Goal: Information Seeking & Learning: Learn about a topic

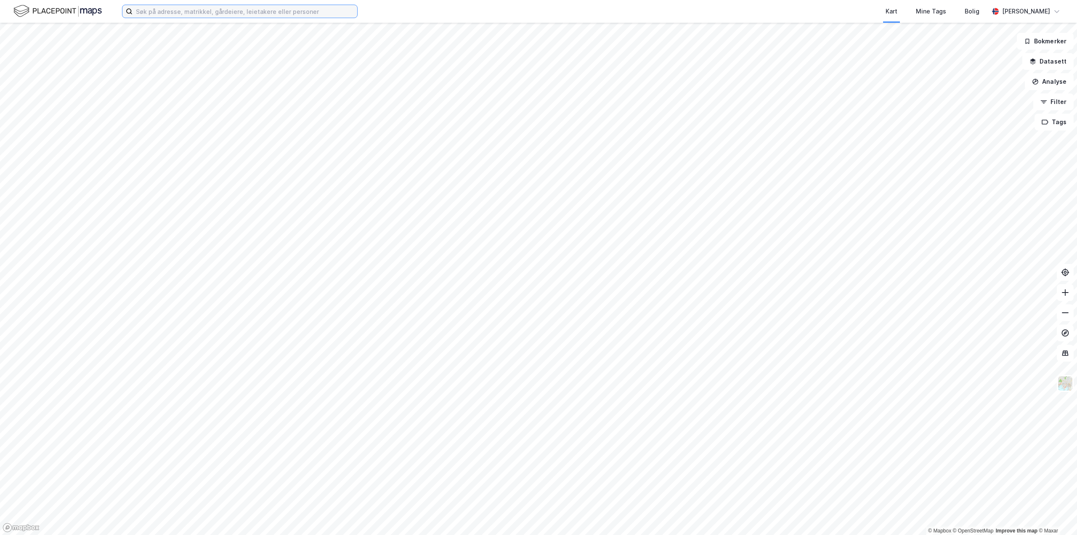
click at [213, 10] on input at bounding box center [244, 11] width 225 height 13
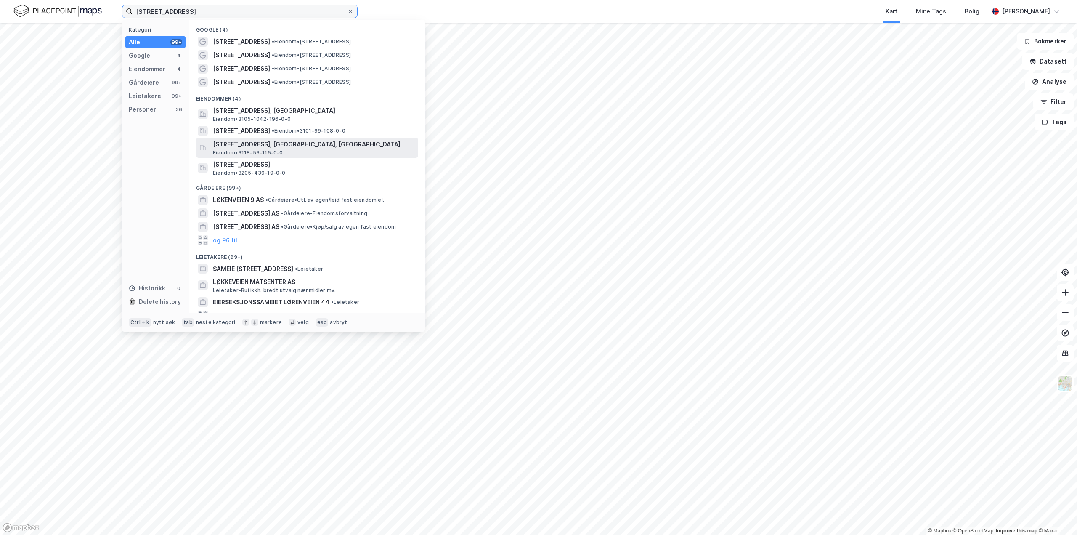
type input "[STREET_ADDRESS]"
click at [247, 147] on span "[STREET_ADDRESS], [GEOGRAPHIC_DATA], [GEOGRAPHIC_DATA]" at bounding box center [314, 144] width 202 height 10
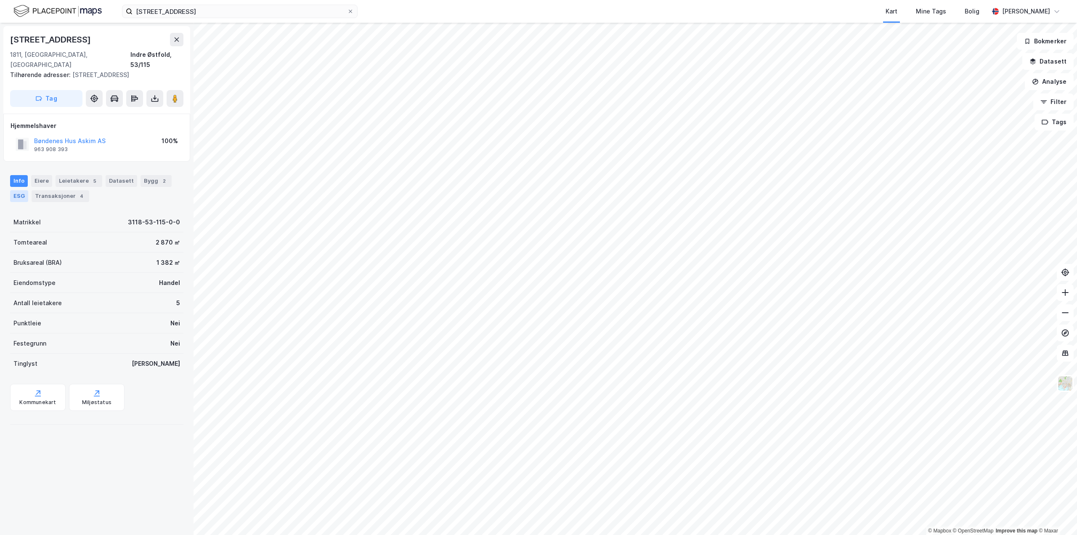
click at [14, 190] on div "ESG" at bounding box center [19, 196] width 18 height 12
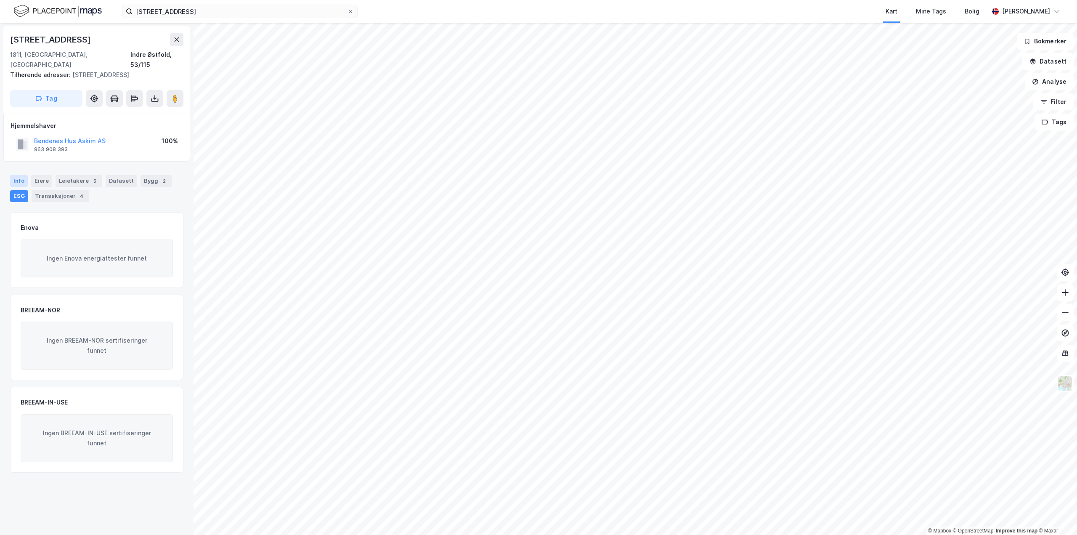
click at [19, 175] on div "Info" at bounding box center [19, 181] width 18 height 12
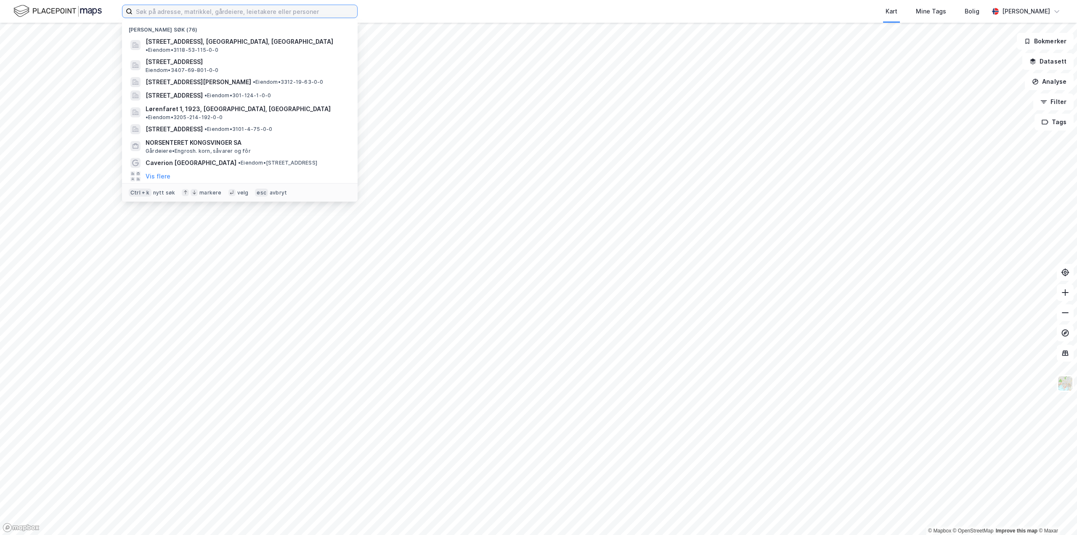
click at [194, 13] on input at bounding box center [244, 11] width 225 height 13
paste input "Stegenveien 1"
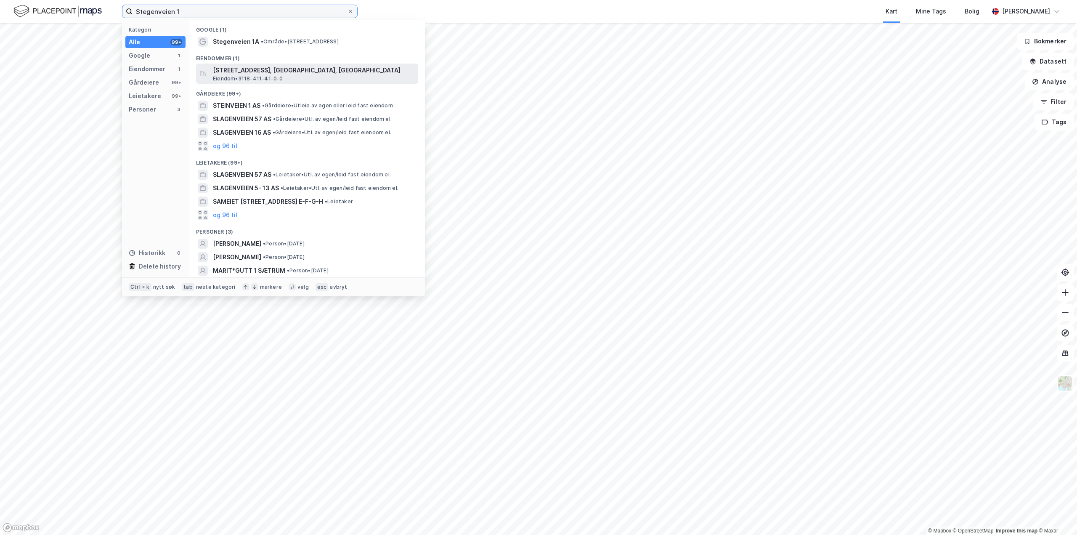
type input "Stegenveien 1"
click at [244, 71] on span "Stegenveien 1, 1820, SPYDEBERG, INDRE ØSTFOLD" at bounding box center [314, 70] width 202 height 10
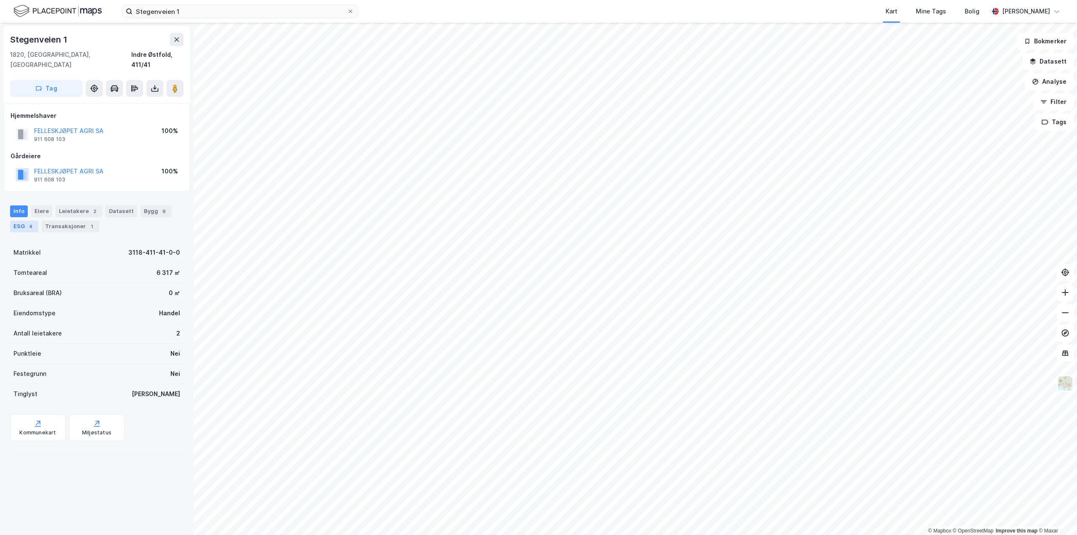
click at [19, 220] on div "ESG 4" at bounding box center [24, 226] width 28 height 12
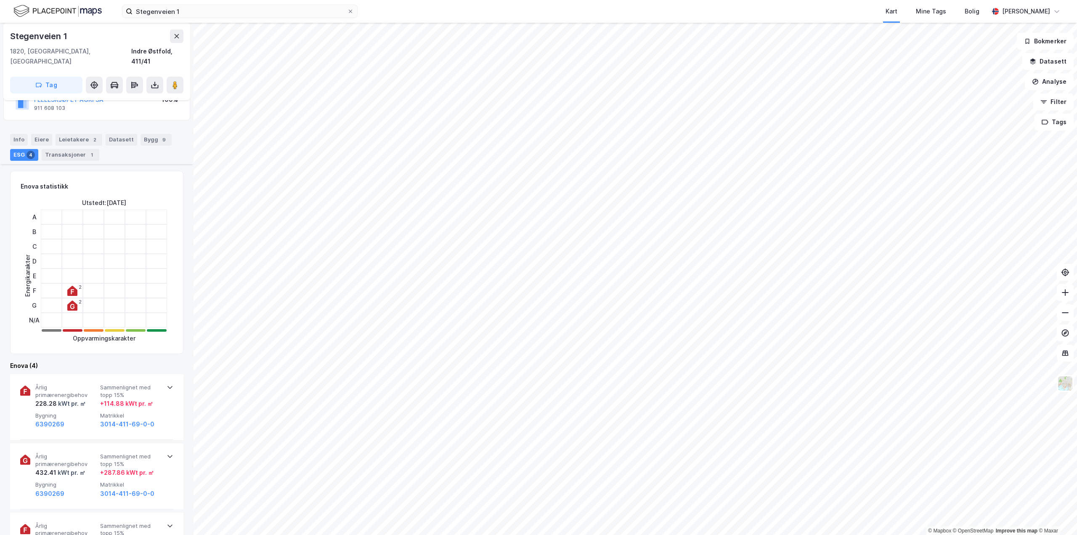
scroll to position [126, 0]
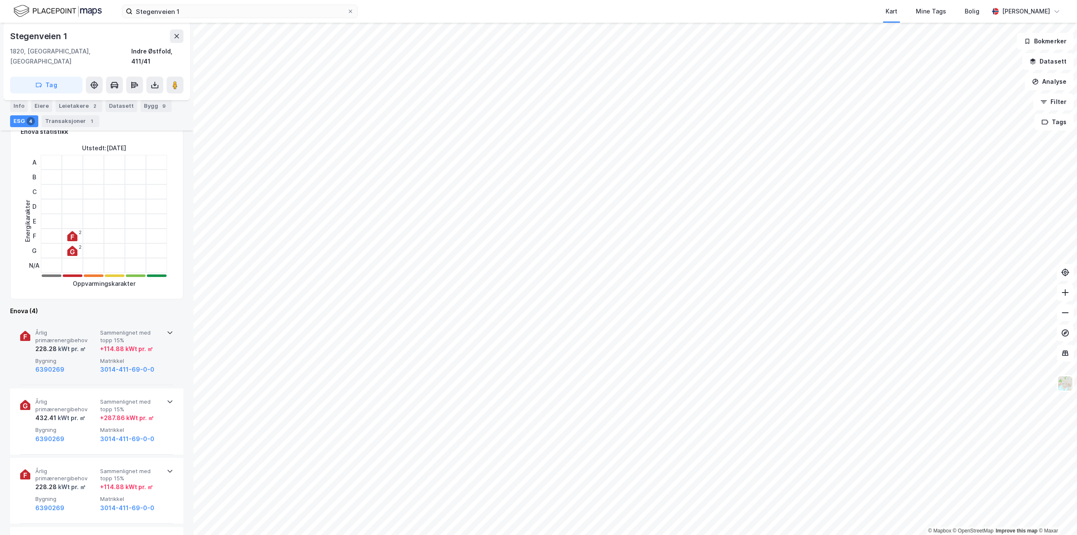
click at [167, 329] on icon at bounding box center [170, 332] width 7 height 7
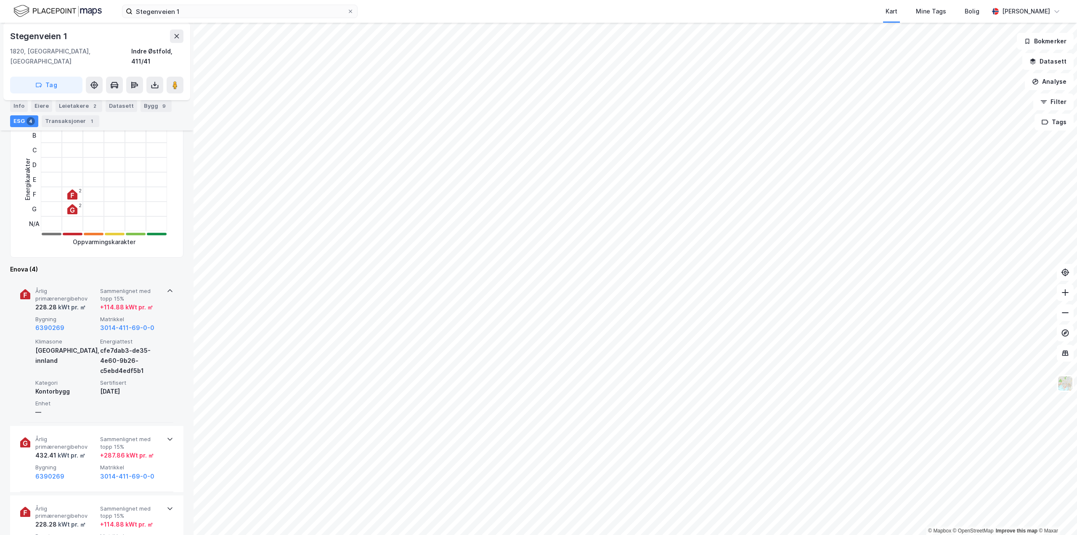
scroll to position [252, 0]
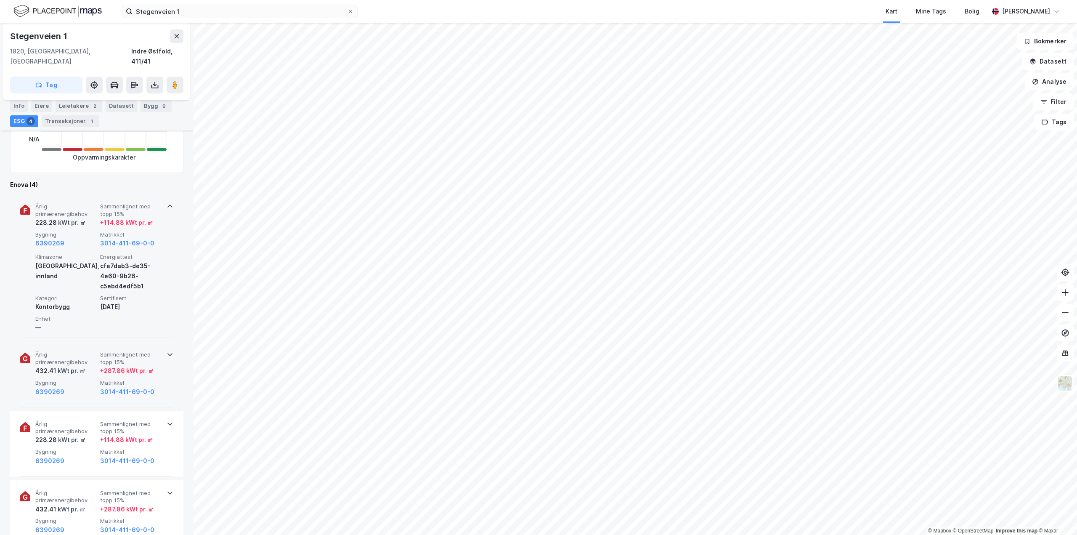
click at [163, 343] on div "Årlig primærenergibehov 432.41 kWt pr. ㎡ Sammenlignet med topp 15% + 287.86 kWt…" at bounding box center [96, 374] width 153 height 66
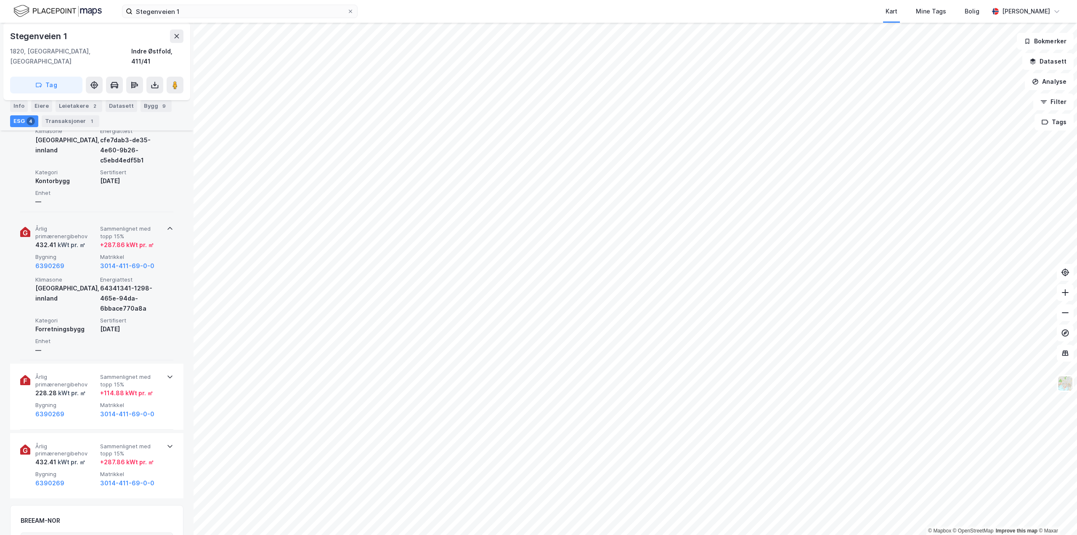
scroll to position [379, 0]
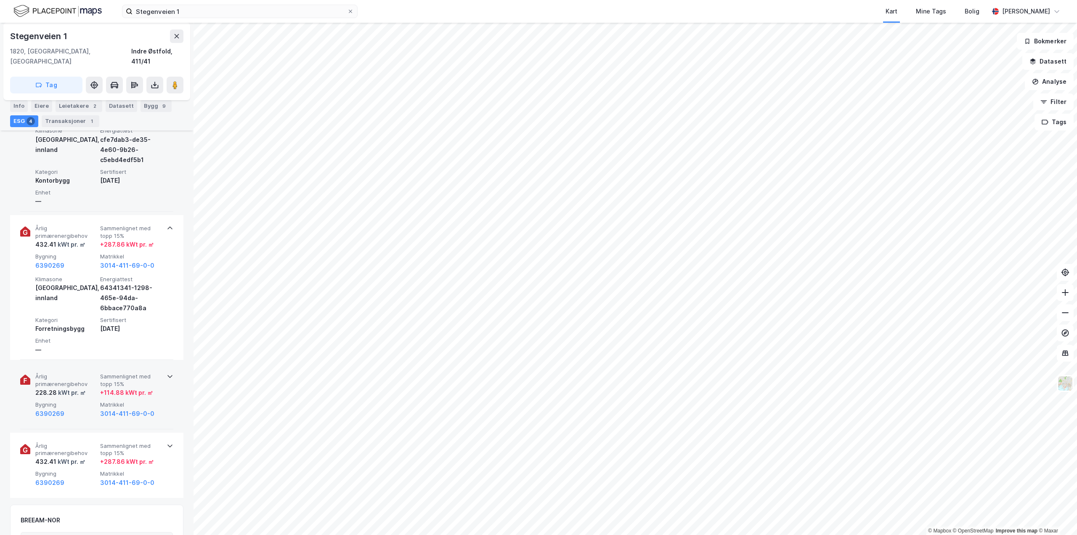
click at [167, 373] on icon at bounding box center [170, 376] width 7 height 7
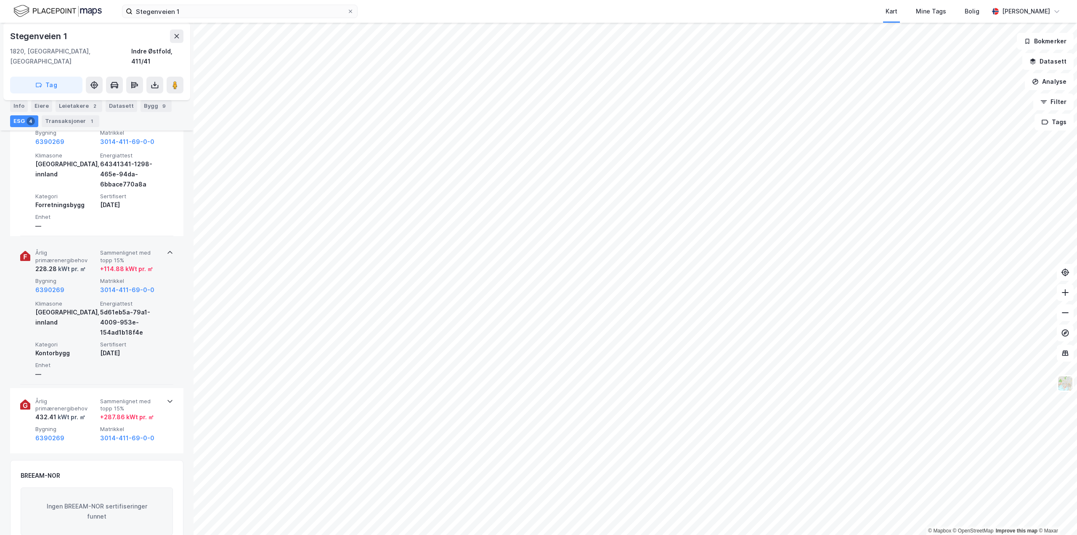
scroll to position [505, 0]
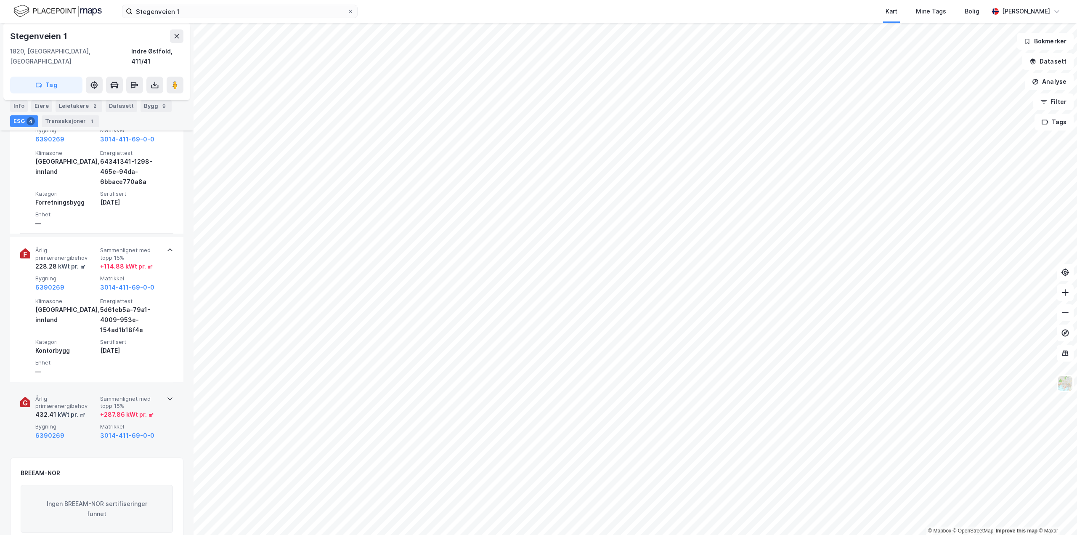
click at [169, 397] on icon at bounding box center [169, 398] width 5 height 3
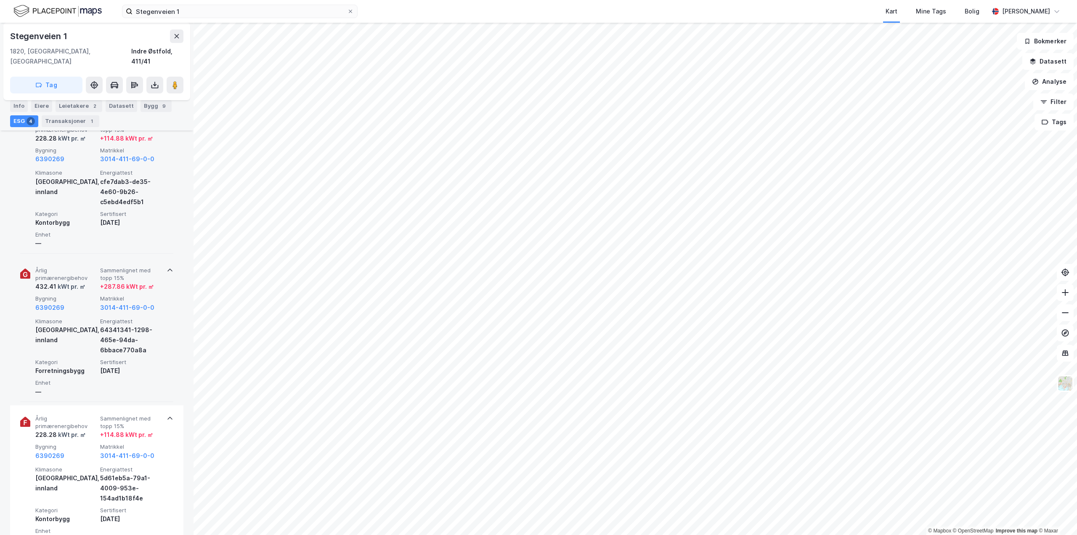
scroll to position [294, 0]
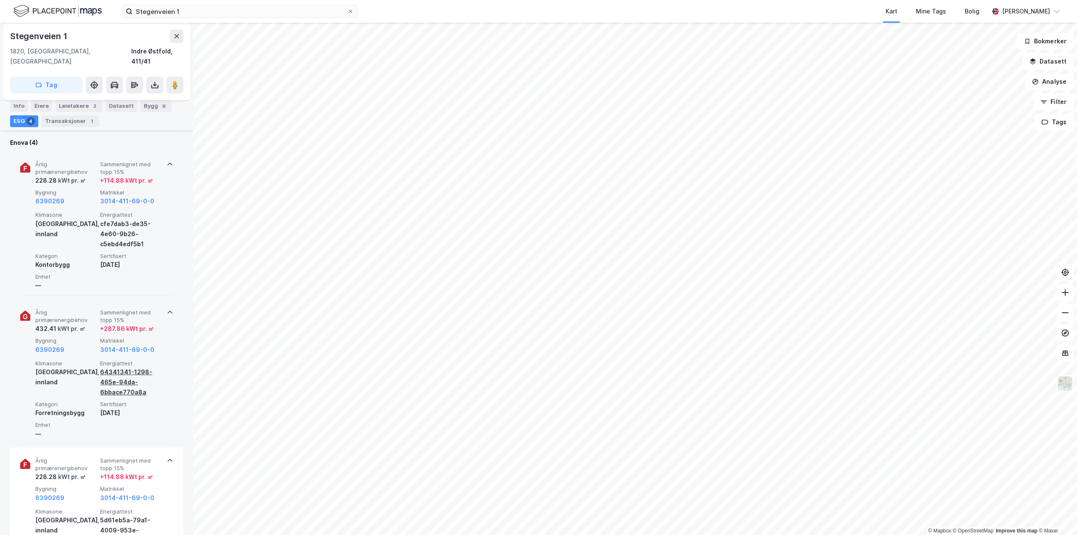
click at [118, 367] on div "64341341-1298-465e-94da-6bbace770a8a" at bounding box center [130, 382] width 61 height 30
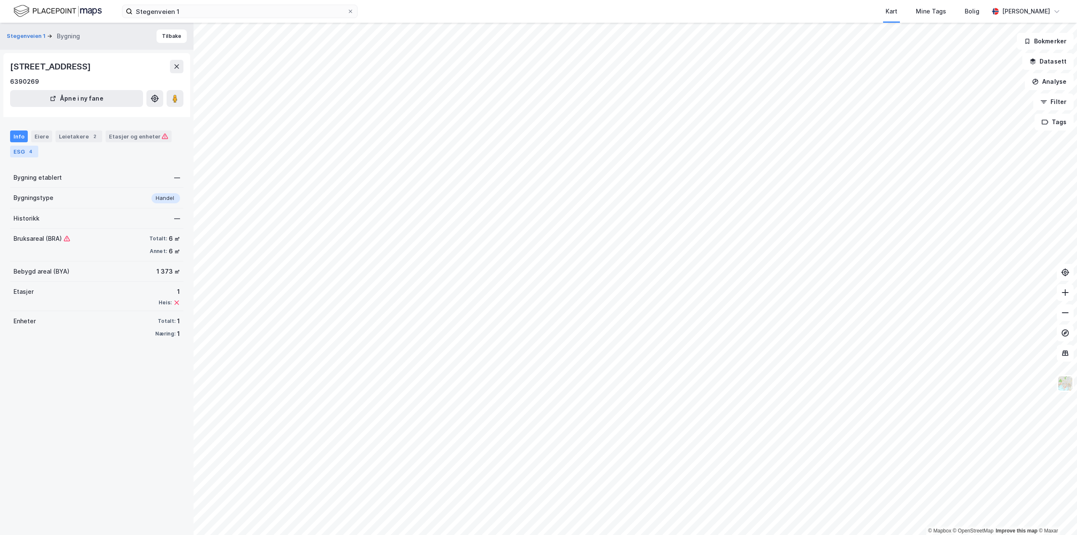
click at [18, 146] on div "ESG 4" at bounding box center [24, 152] width 28 height 12
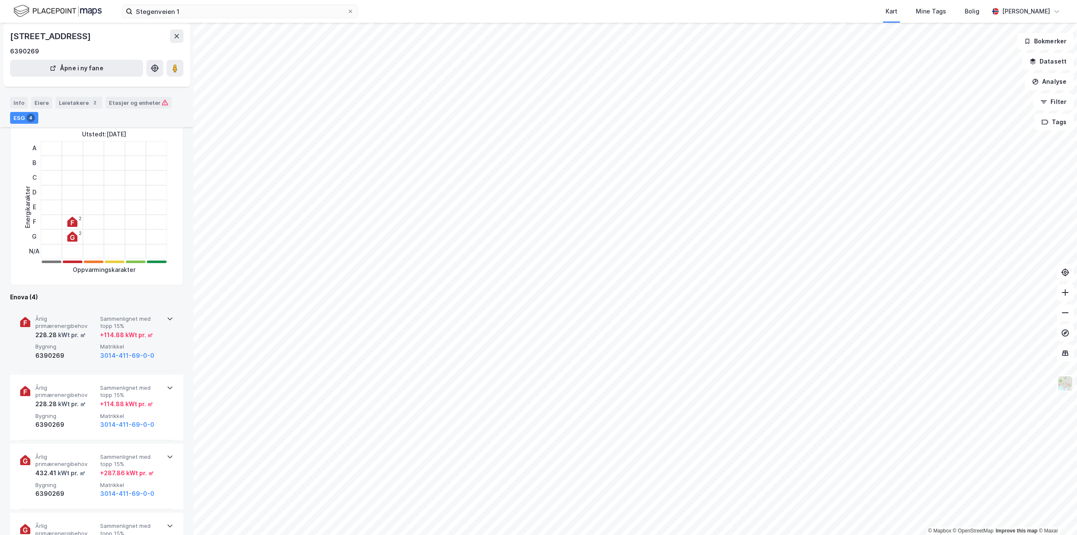
scroll to position [126, 0]
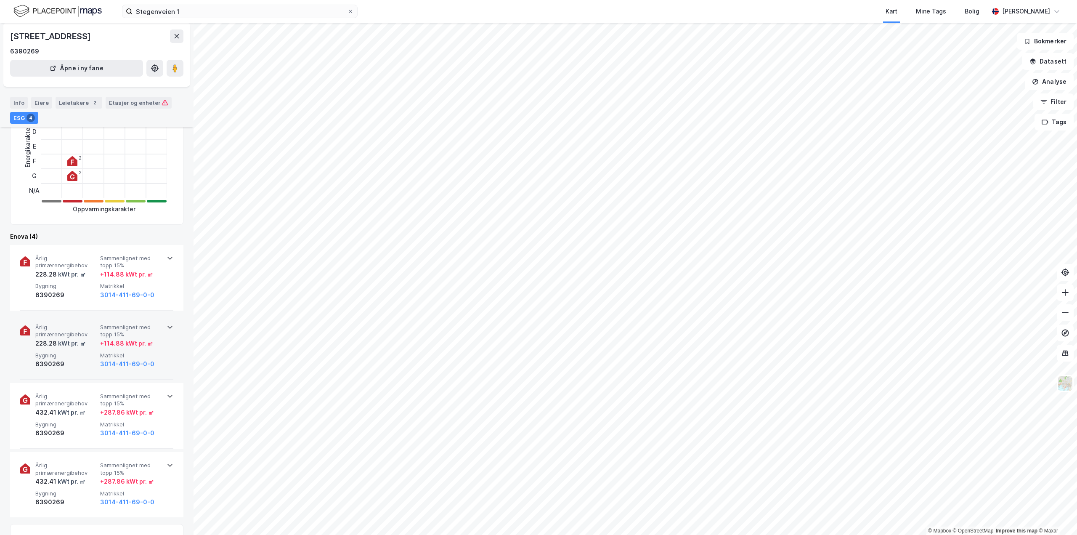
click at [64, 349] on div "Årlig primærenergibehov 228.28 kWt pr. ㎡ Sammenlignet med topp 15% + 114.88 kWt…" at bounding box center [98, 345] width 126 height 45
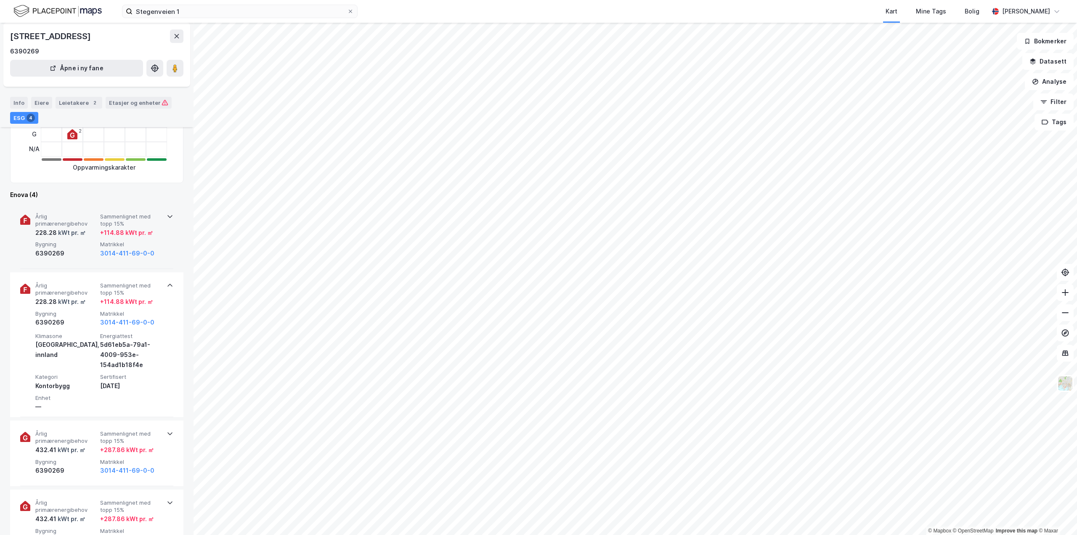
scroll to position [252, 0]
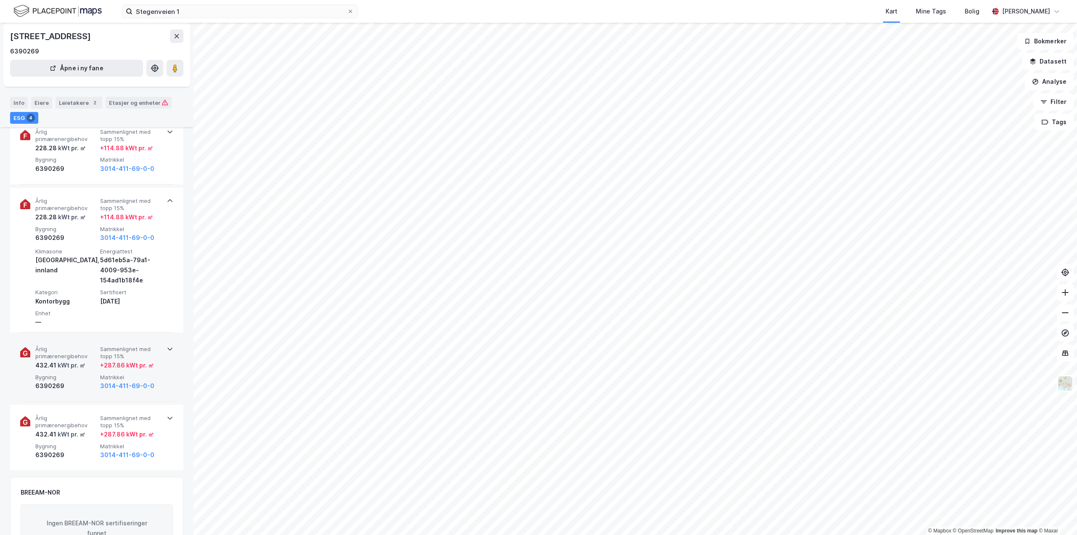
click at [64, 370] on div "kWt pr. ㎡" at bounding box center [70, 365] width 29 height 10
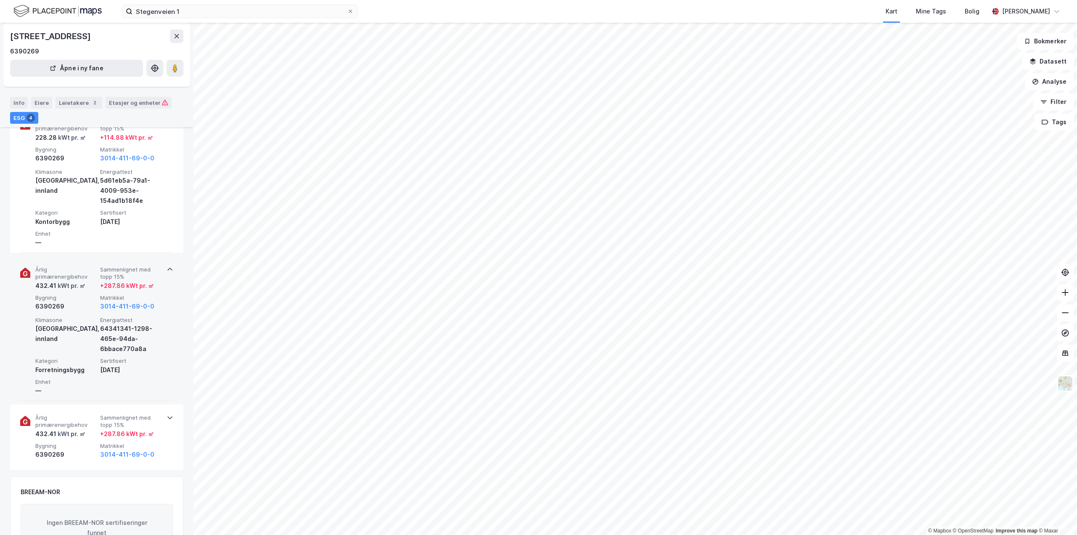
scroll to position [336, 0]
